Goal: Communication & Community: Answer question/provide support

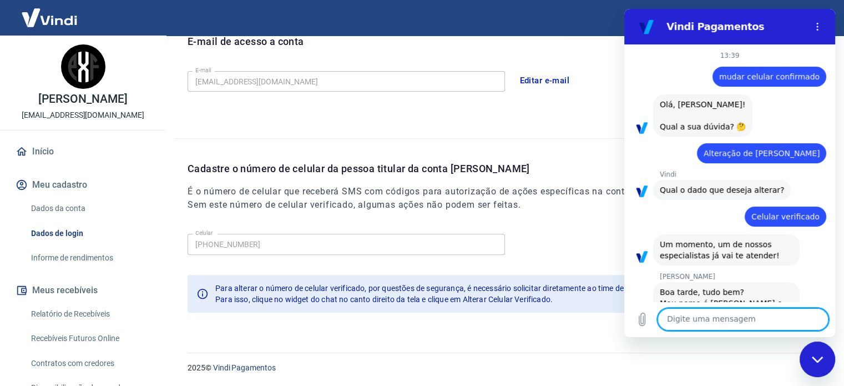
scroll to position [1136, 0]
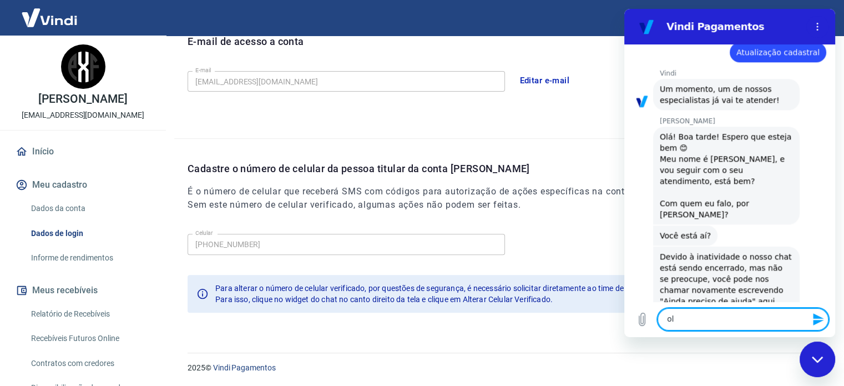
type textarea "olá"
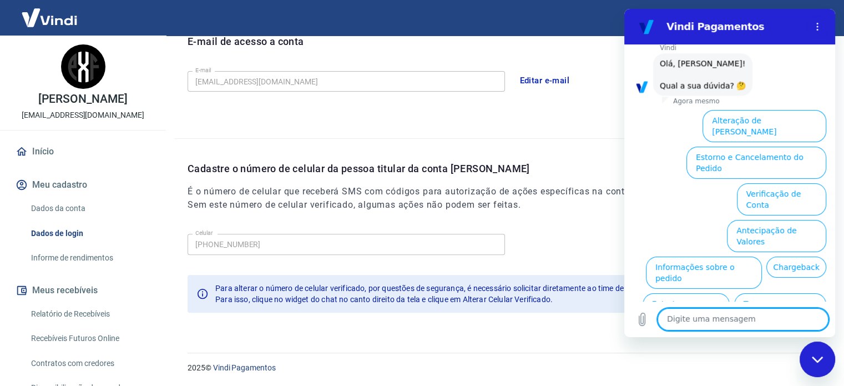
scroll to position [1476, 0]
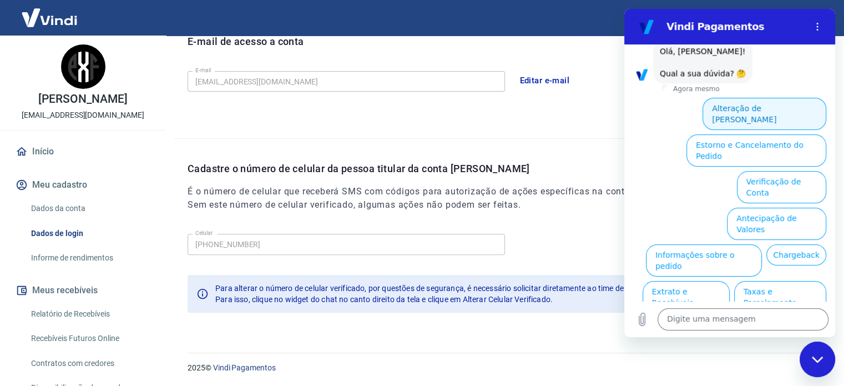
click at [742, 98] on button "Alteração de [PERSON_NAME]" at bounding box center [764, 114] width 124 height 32
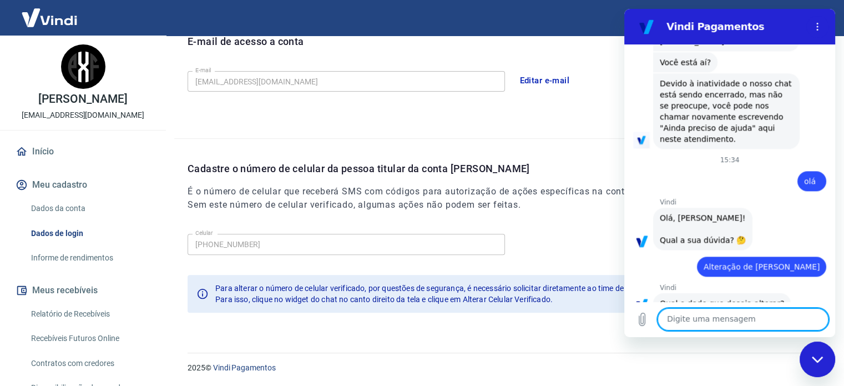
scroll to position [1412, 0]
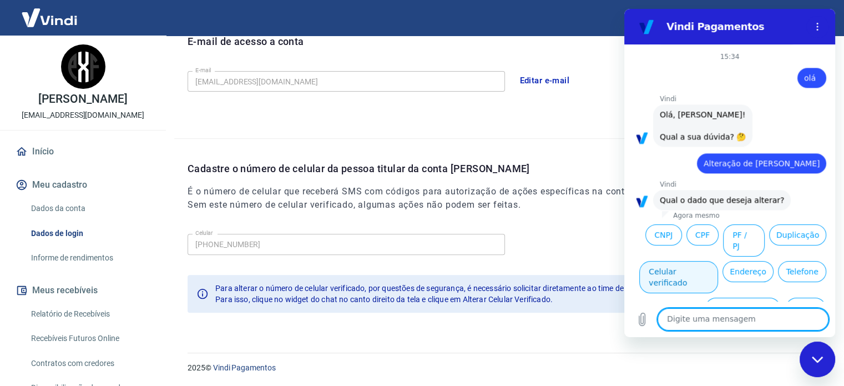
click at [718, 261] on button "Celular verificado" at bounding box center [678, 277] width 79 height 32
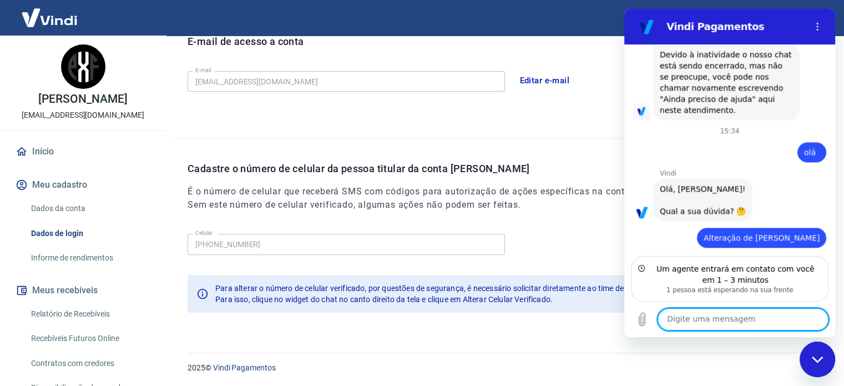
scroll to position [1435, 0]
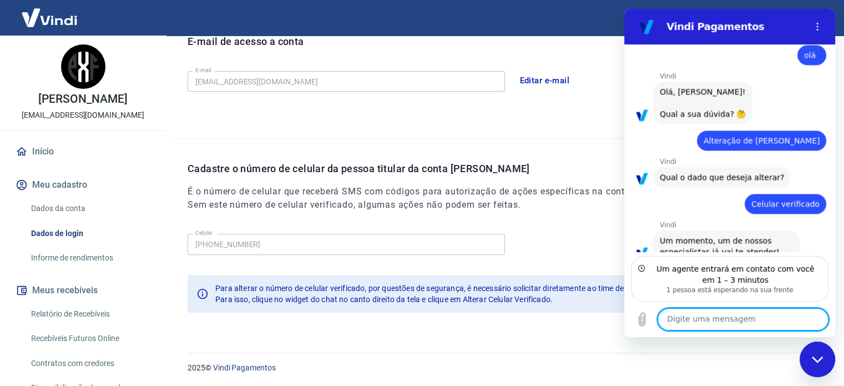
click at [716, 322] on textarea at bounding box center [742, 319] width 171 height 22
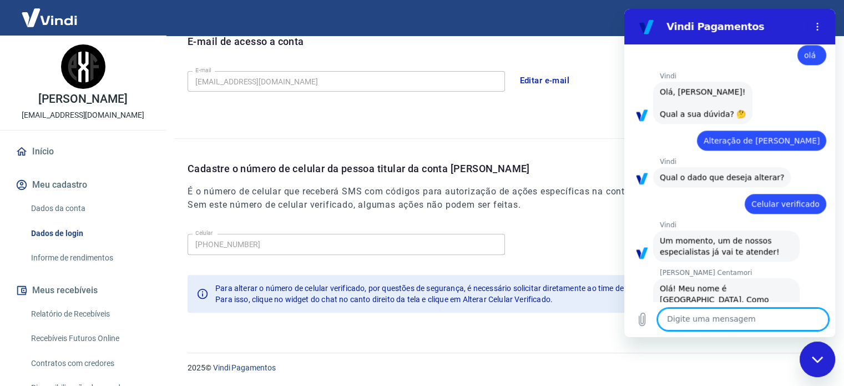
scroll to position [1433, 0]
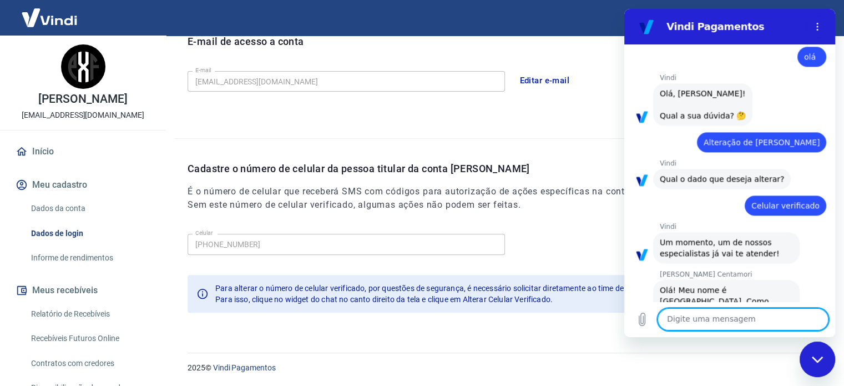
click at [688, 317] on textarea at bounding box center [742, 319] width 171 height 22
type textarea "olá"
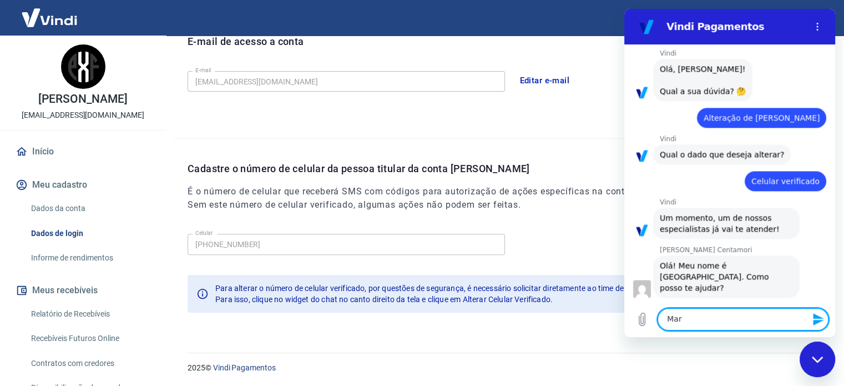
scroll to position [1460, 0]
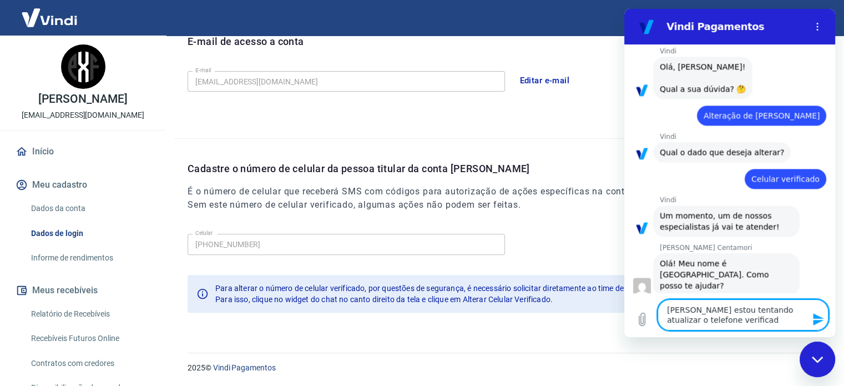
type textarea "[PERSON_NAME] estou tentando atualizar o telefone verificado"
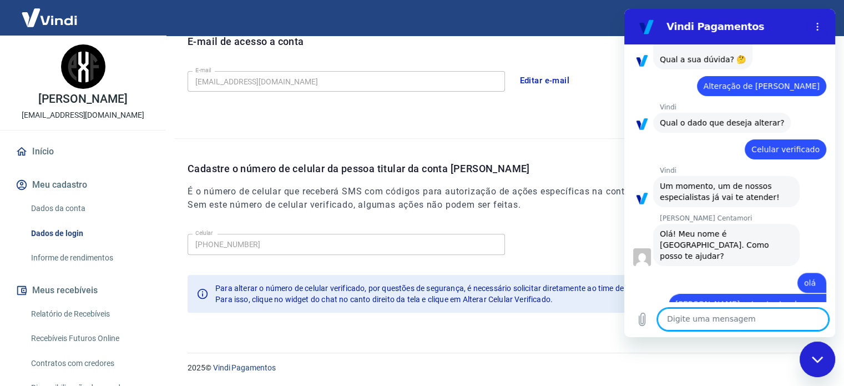
scroll to position [1492, 0]
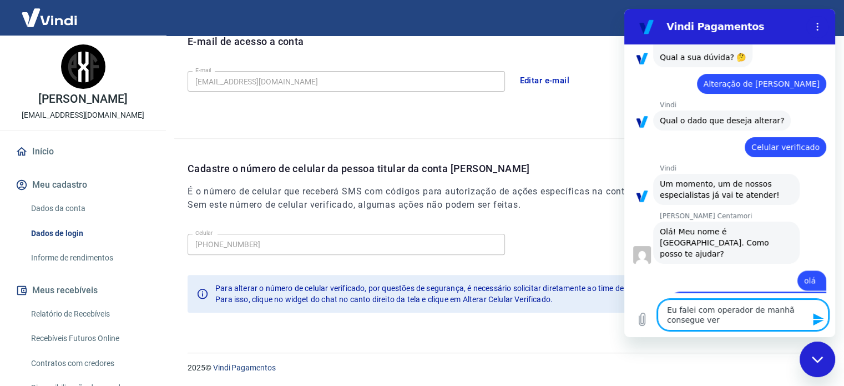
type textarea "Eu falei com operador de manhã consegue ver?"
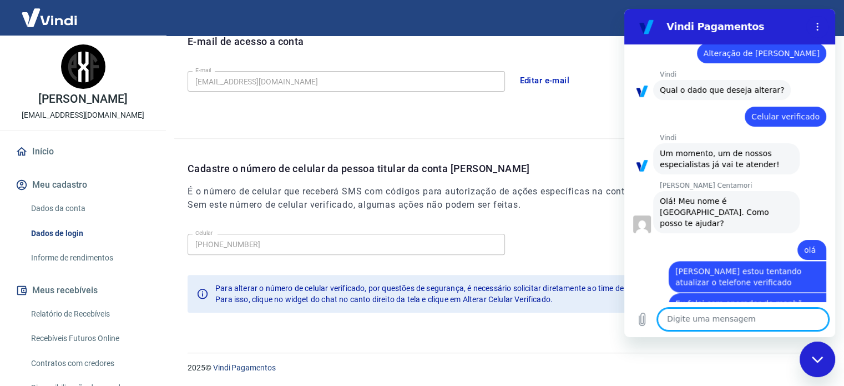
scroll to position [1524, 0]
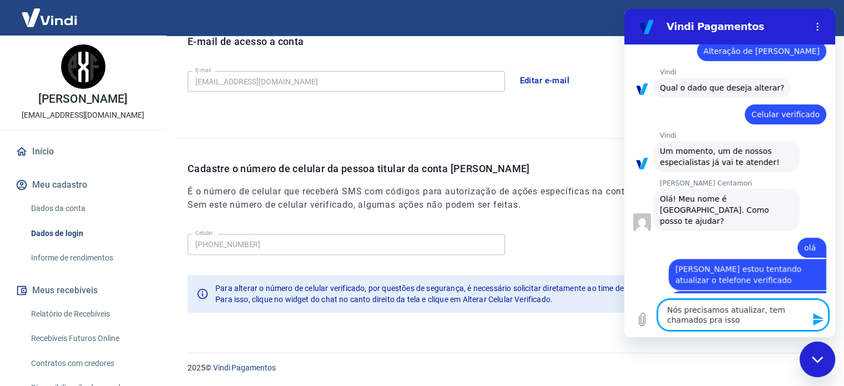
type textarea "Nós precisamos atualizar, tem chamados pra isso"
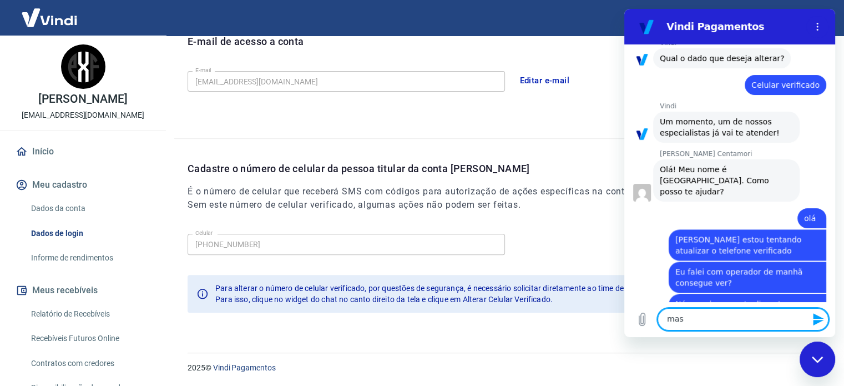
scroll to position [1556, 0]
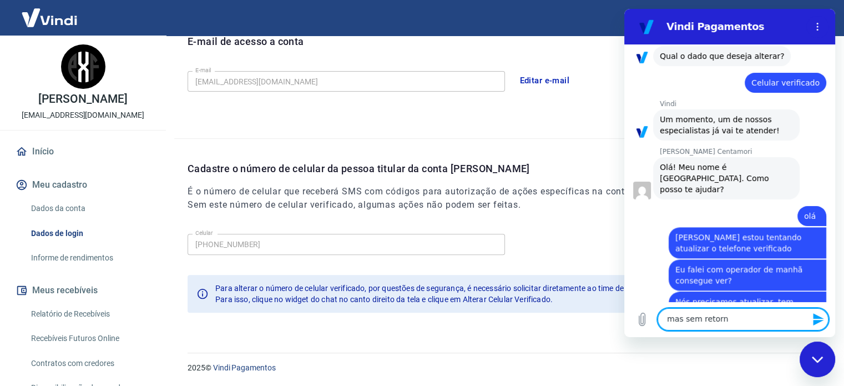
type textarea "mas sem retorno"
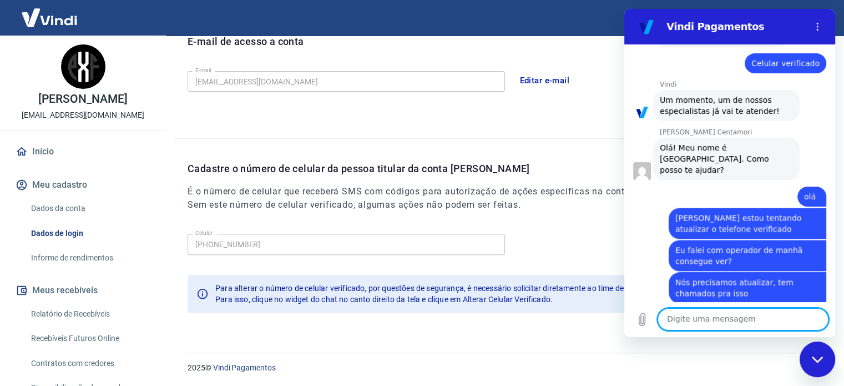
scroll to position [1578, 0]
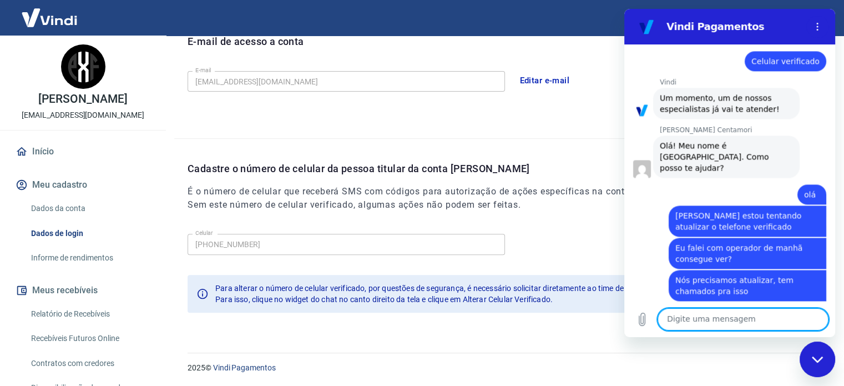
click at [728, 317] on textarea at bounding box center [742, 319] width 171 height 22
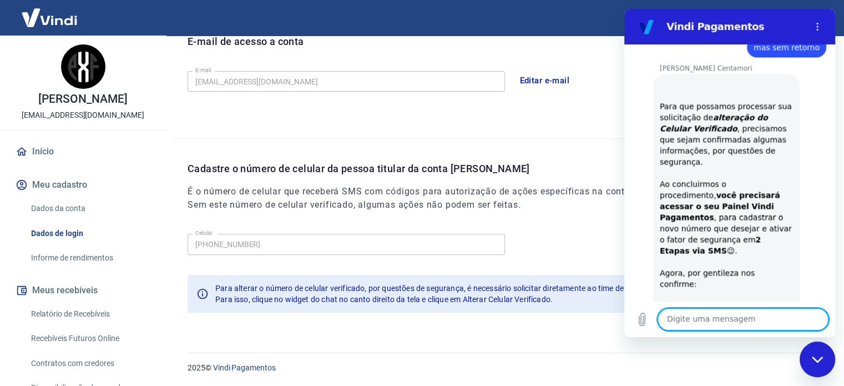
scroll to position [1787, 0]
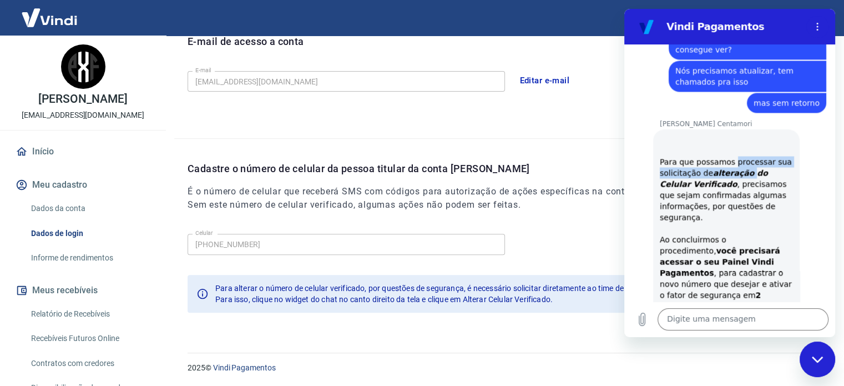
drag, startPoint x: 733, startPoint y: 133, endPoint x: 745, endPoint y: 135, distance: 12.4
click at [745, 135] on div "Para que possamos processar sua solicitação de alteração do Celular Verificado …" at bounding box center [726, 331] width 133 height 395
click at [662, 134] on div "Para que possamos processar sua solicitação de alteração do Celular Verificado …" at bounding box center [726, 331] width 133 height 395
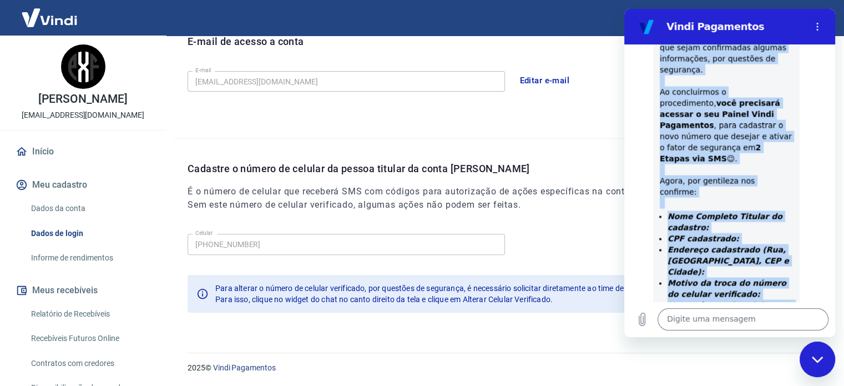
scroll to position [1953, 0]
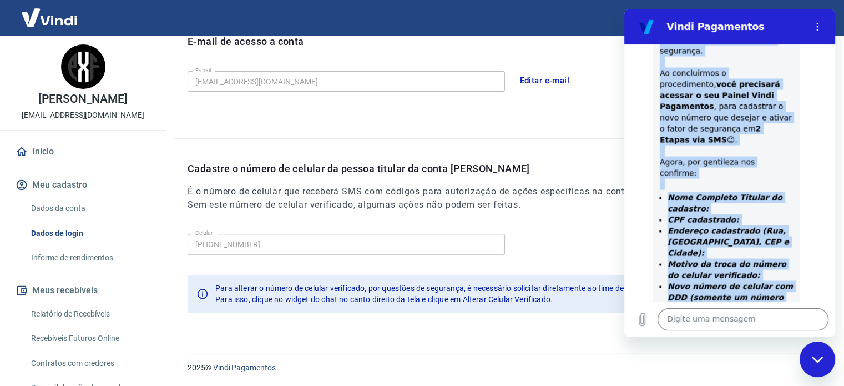
drag, startPoint x: 660, startPoint y: 129, endPoint x: 743, endPoint y: 285, distance: 177.0
click at [743, 285] on div "[PERSON_NAME] Centamori diz: Para que possamos processar sua solicitação de alt…" at bounding box center [726, 165] width 146 height 404
copy div "Para que possamos processar sua solicitação de alteração do Celular Verificado …"
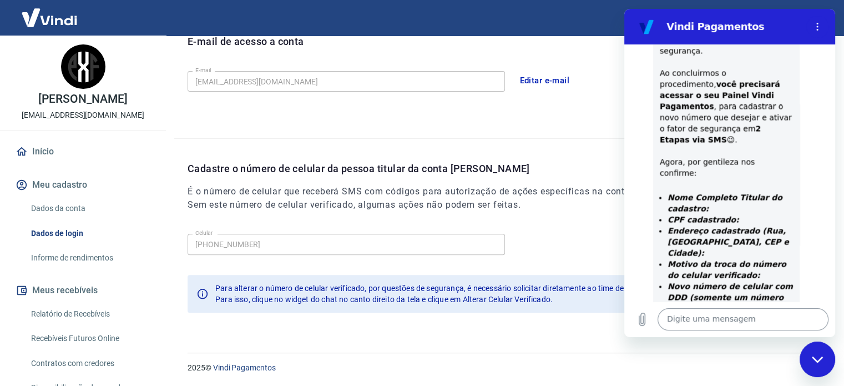
click at [723, 319] on textarea at bounding box center [742, 319] width 171 height 22
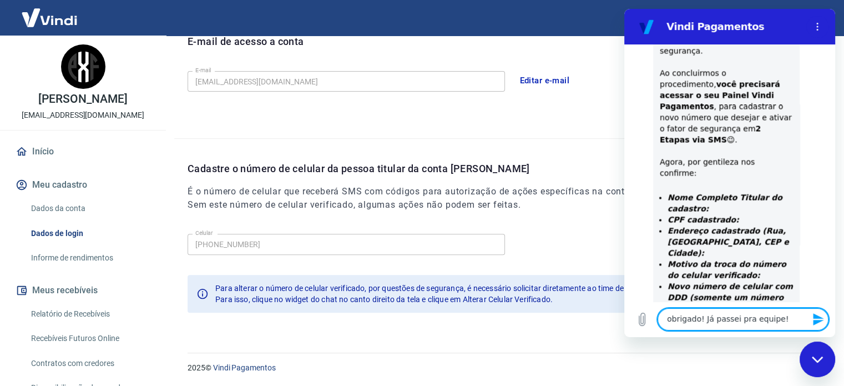
type textarea "obrigado! Já passei pra equipe"
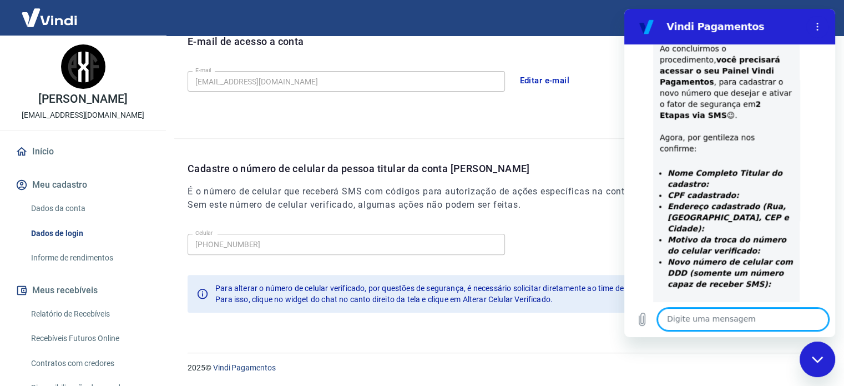
scroll to position [1980, 0]
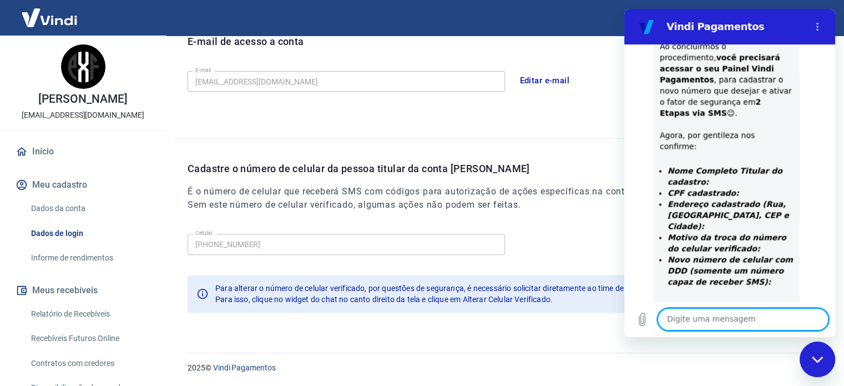
click at [700, 347] on div "2025 © Vindi Pagamentos" at bounding box center [502, 363] width 656 height 48
